Goal: Find specific page/section: Find specific page/section

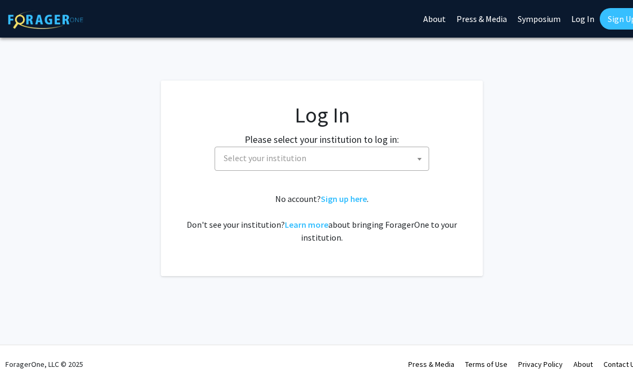
click at [241, 159] on span "Select your institution" at bounding box center [265, 157] width 83 height 11
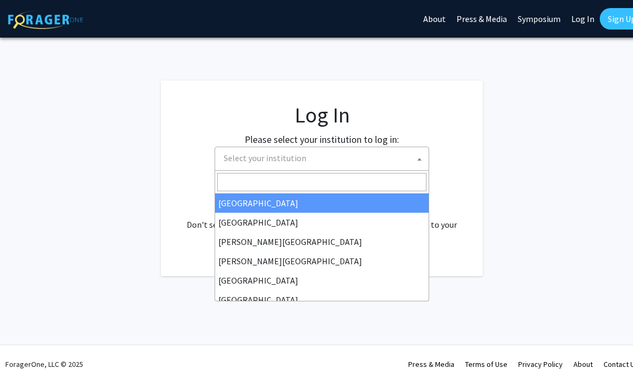
select select "5"
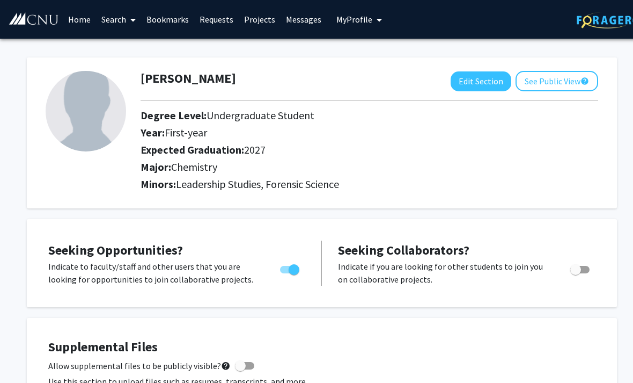
click at [112, 24] on link "Search" at bounding box center [118, 20] width 45 height 38
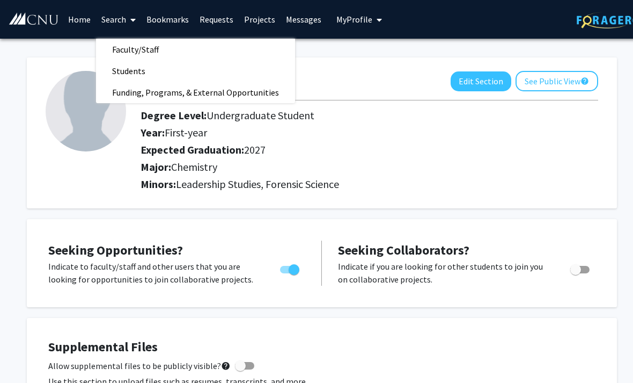
click at [83, 14] on link "Home" at bounding box center [79, 20] width 33 height 38
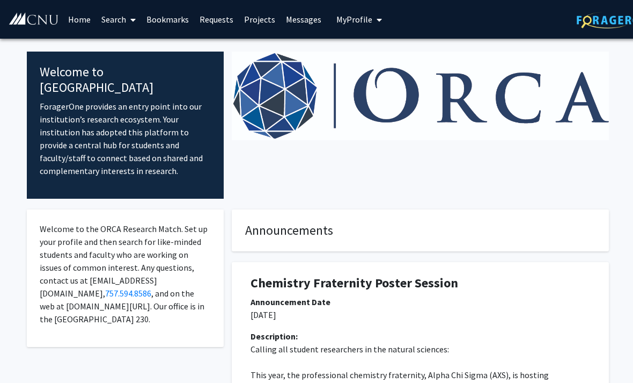
click at [111, 21] on link "Search" at bounding box center [118, 20] width 45 height 38
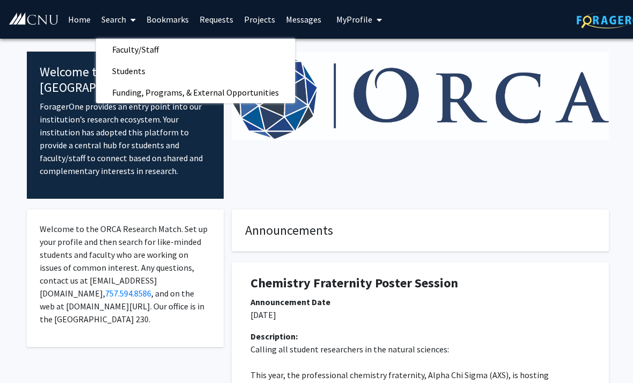
click at [119, 41] on span "Faculty/Staff" at bounding box center [135, 49] width 79 height 21
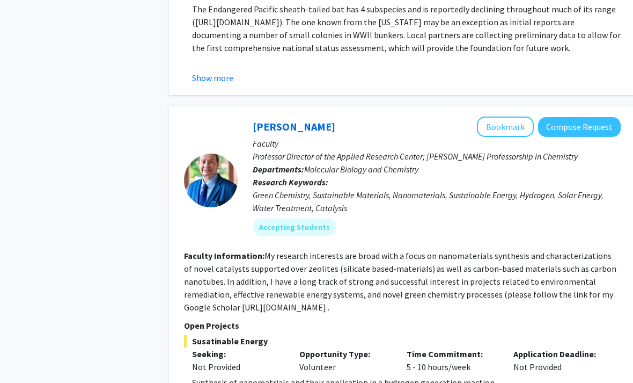
scroll to position [1742, 0]
click at [275, 120] on link "Tarek Abdel-Fattah" at bounding box center [294, 126] width 83 height 13
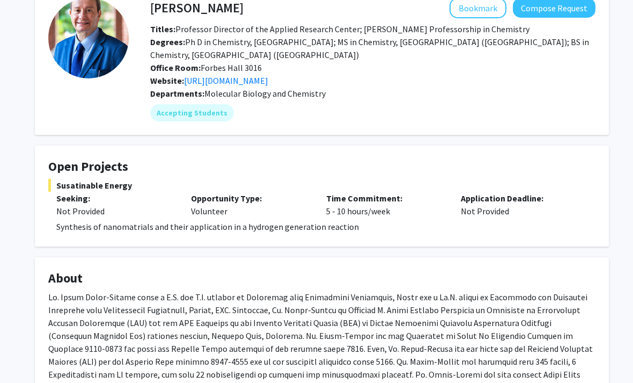
scroll to position [64, 0]
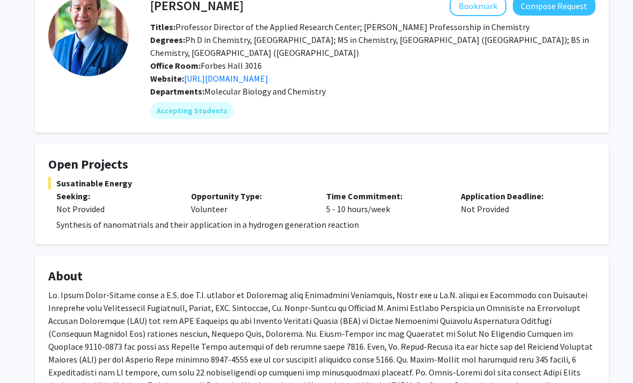
click at [233, 76] on link "http://scholar.google.com/citations?user=EZvp82IAAAAJ&hl=en" at bounding box center [226, 79] width 84 height 11
